Goal: Navigation & Orientation: Go to known website

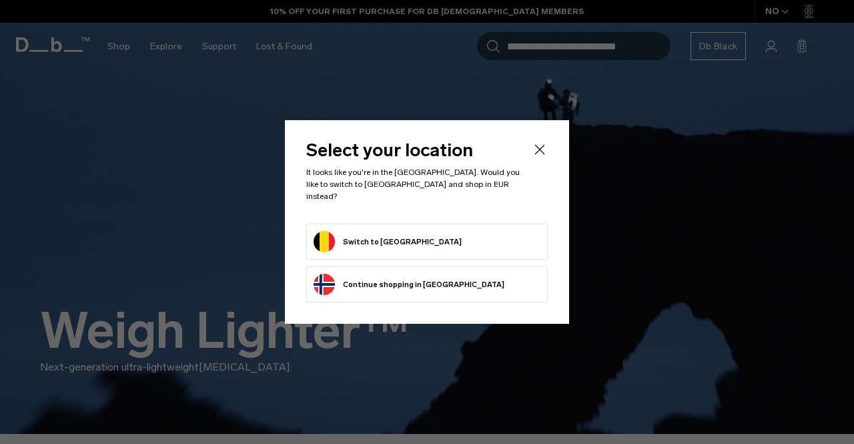
click at [440, 239] on form "Switch to Belgium" at bounding box center [427, 241] width 227 height 21
click at [377, 240] on button "Switch to Belgium" at bounding box center [388, 241] width 148 height 21
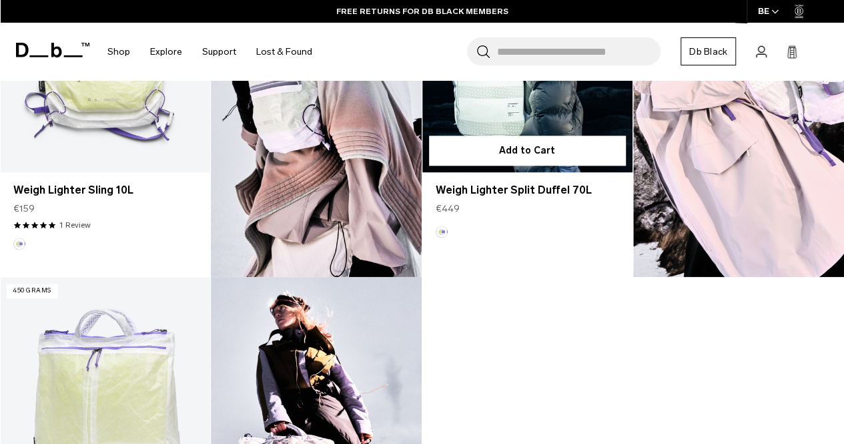
scroll to position [905, 0]
